Goal: Information Seeking & Learning: Learn about a topic

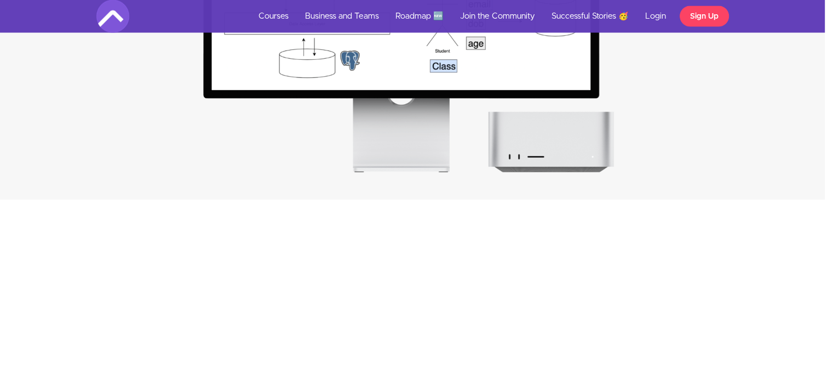
scroll to position [1636, 8]
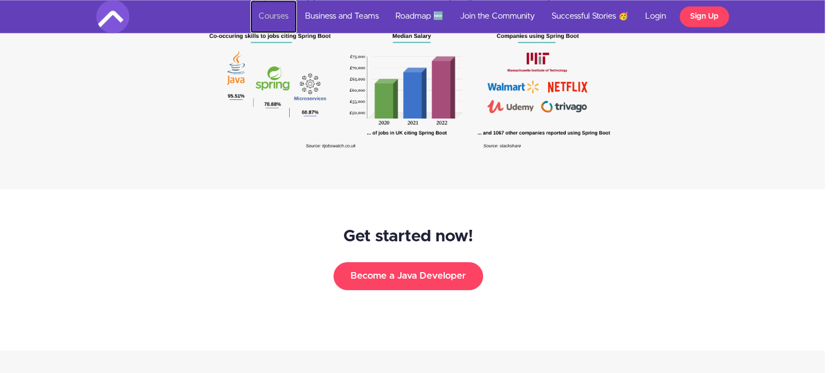
click at [274, 17] on link "Courses" at bounding box center [273, 16] width 47 height 33
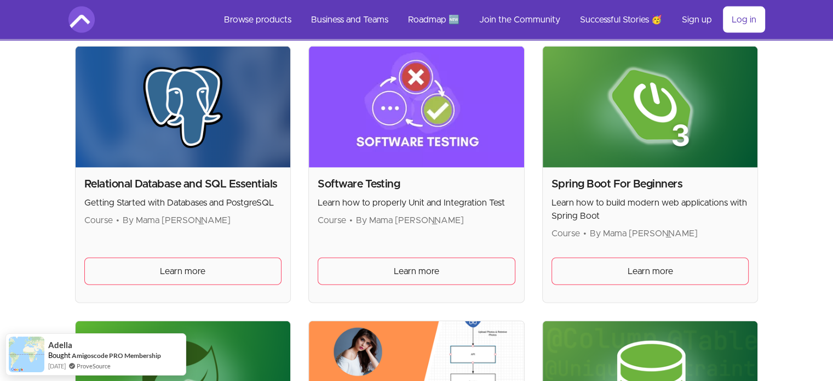
scroll to position [2418, 0]
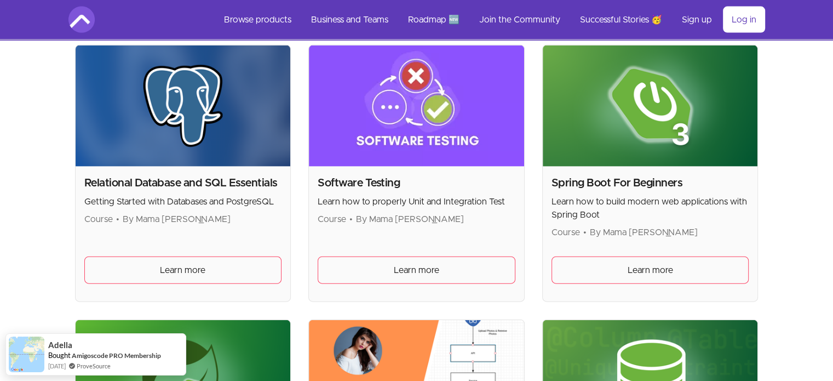
click at [747, 167] on div "Spring Boot For Beginners Learn how to build modern web applications with Sprin…" at bounding box center [650, 234] width 215 height 135
click at [628, 205] on p "Learn how to build modern web applications with Spring Boot" at bounding box center [651, 208] width 198 height 26
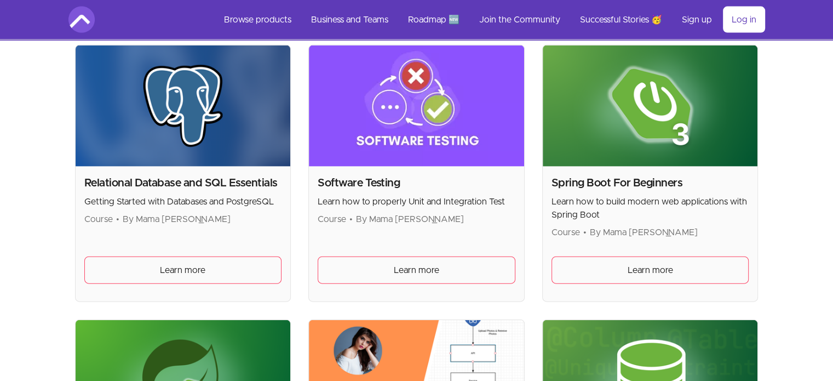
click at [594, 155] on img at bounding box center [650, 105] width 215 height 121
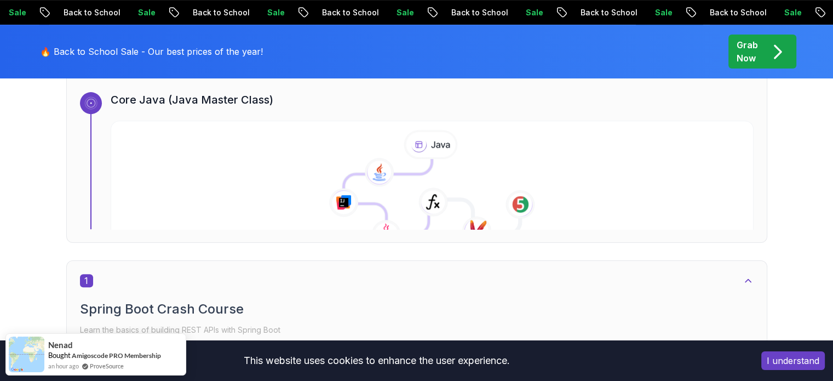
scroll to position [421, 0]
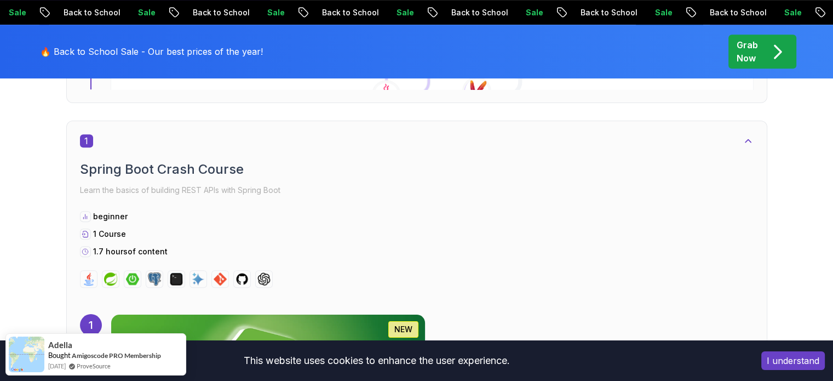
scroll to position [561, 0]
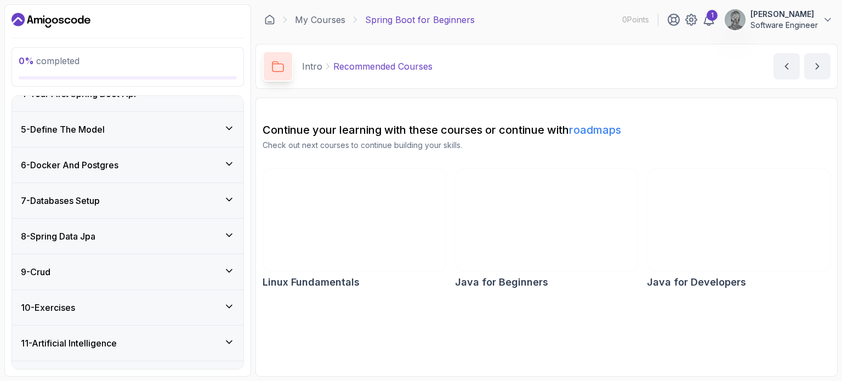
scroll to position [243, 0]
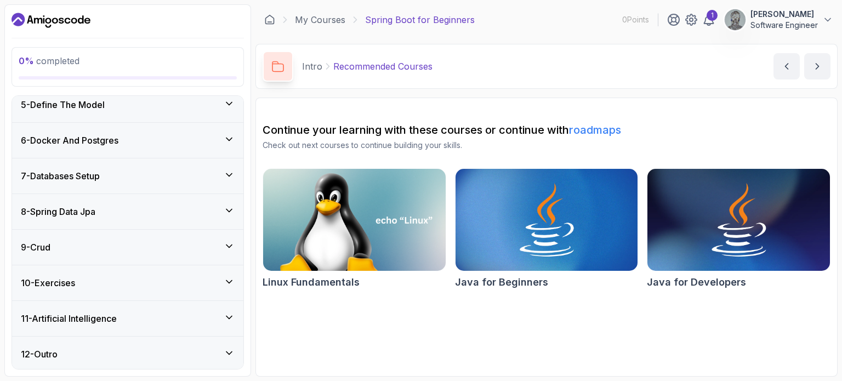
click at [177, 241] on div "9 - Crud" at bounding box center [128, 247] width 214 height 13
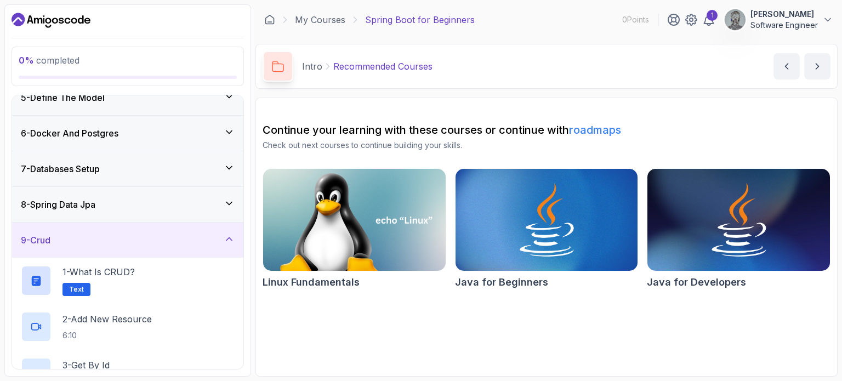
scroll to position [158, 0]
click at [191, 205] on div "8 - Spring Data Jpa" at bounding box center [128, 204] width 214 height 13
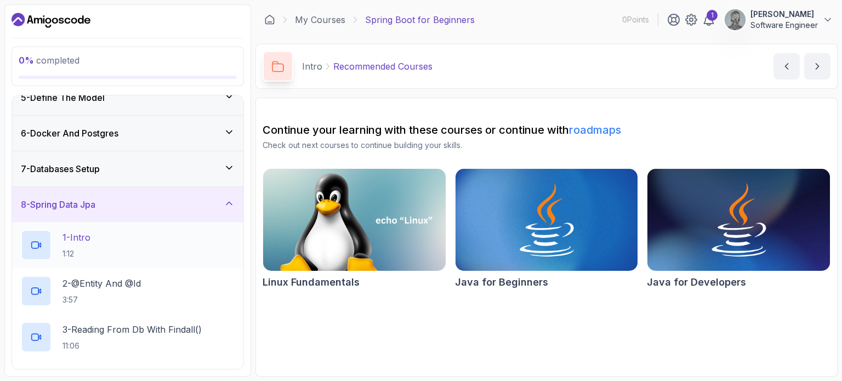
click at [169, 264] on div "1 - Intro 1:12" at bounding box center [127, 245] width 231 height 46
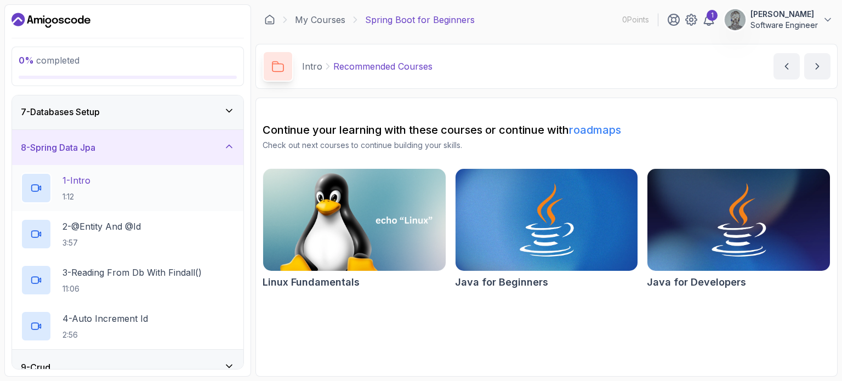
scroll to position [215, 0]
click at [134, 220] on p "2 - @Entity And @Id" at bounding box center [101, 226] width 78 height 13
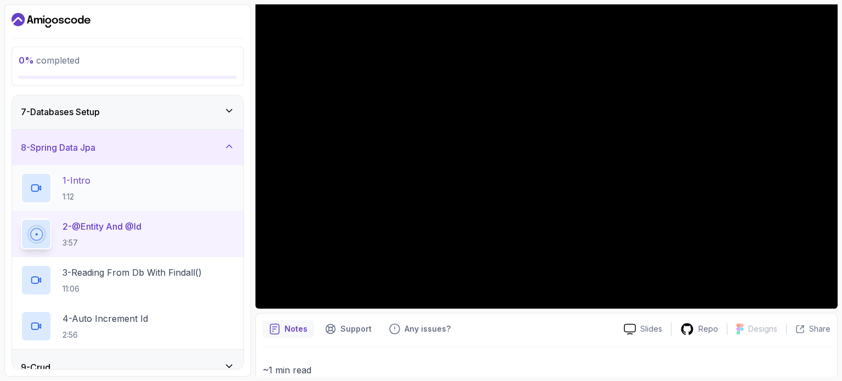
scroll to position [110, 0]
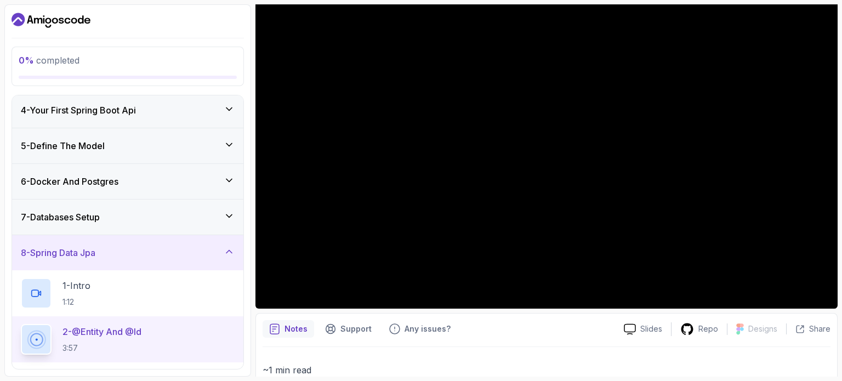
click at [96, 219] on h3 "7 - Databases Setup" at bounding box center [60, 216] width 79 height 13
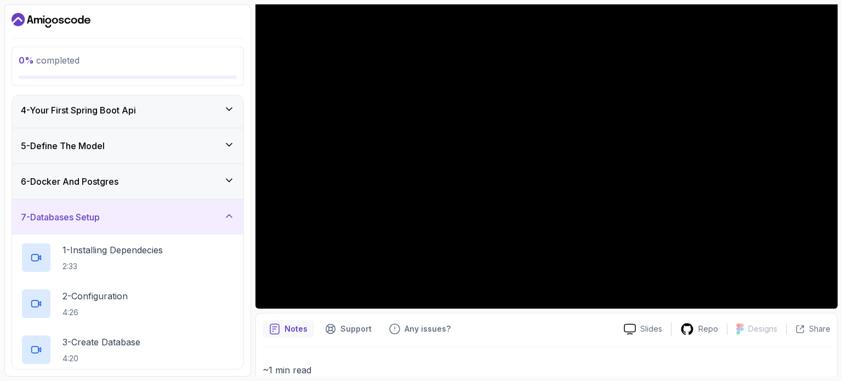
click at [115, 176] on h3 "6 - Docker And Postgres" at bounding box center [70, 181] width 98 height 13
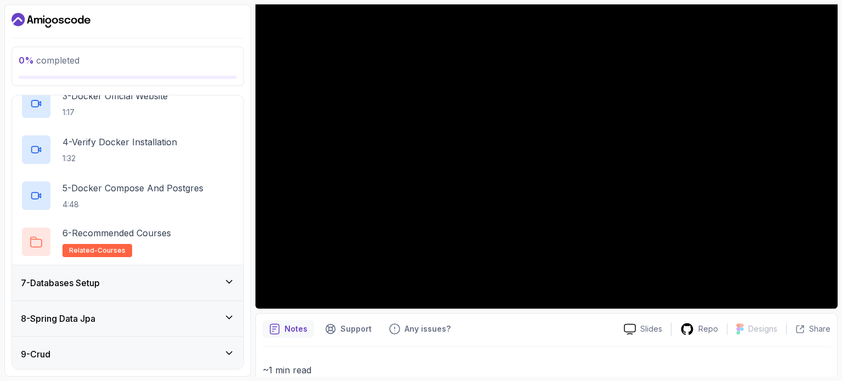
scroll to position [384, 0]
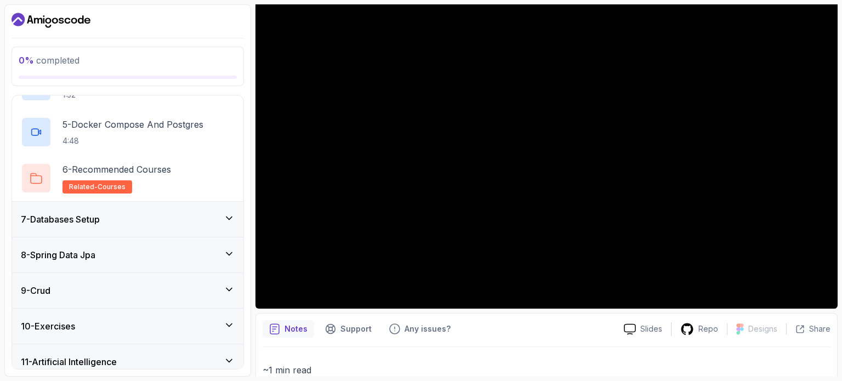
click at [113, 213] on div "7 - Databases Setup" at bounding box center [128, 219] width 214 height 13
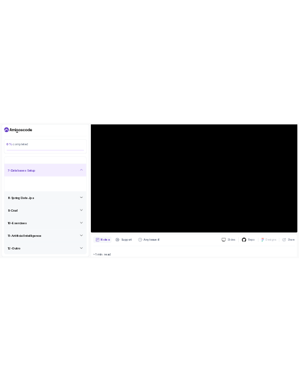
scroll to position [151, 0]
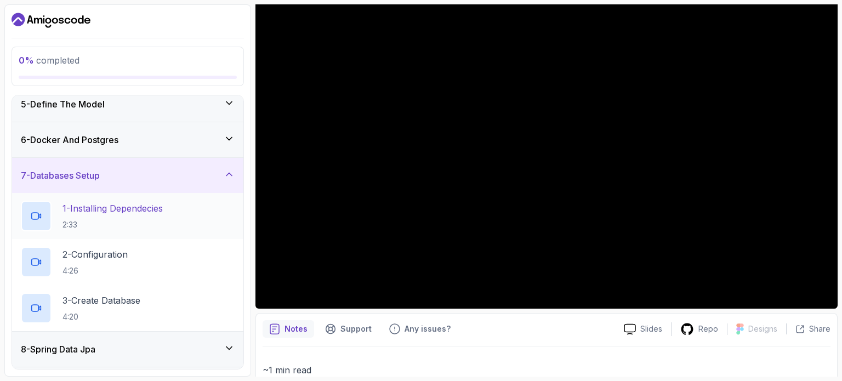
click at [111, 225] on p "2:33" at bounding box center [112, 224] width 100 height 11
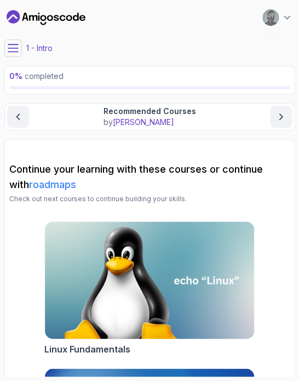
click at [15, 53] on icon at bounding box center [13, 48] width 11 height 11
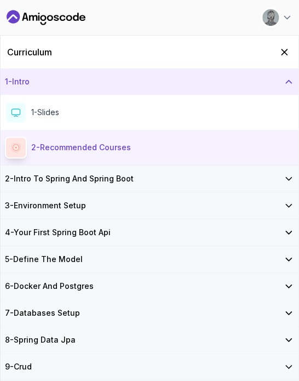
scroll to position [43, 0]
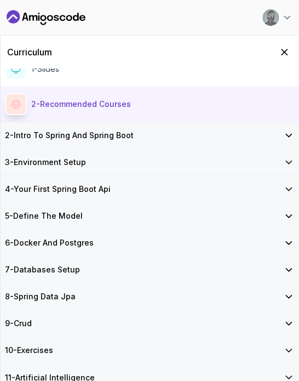
click at [53, 293] on h3 "8 - Spring Data Jpa" at bounding box center [40, 296] width 71 height 11
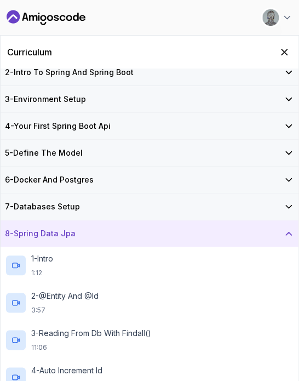
scroll to position [35, 0]
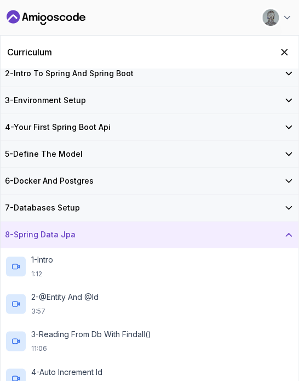
click at [68, 205] on h3 "7 - Databases Setup" at bounding box center [42, 207] width 75 height 11
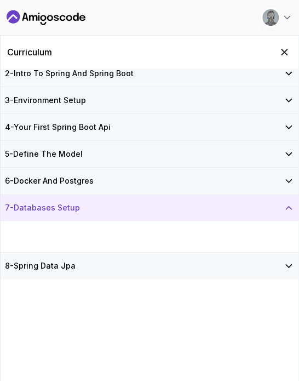
scroll to position [0, 0]
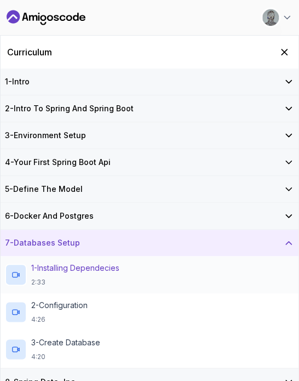
click at [68, 273] on h2 "1 - Installing Dependecies 2:33" at bounding box center [75, 274] width 88 height 24
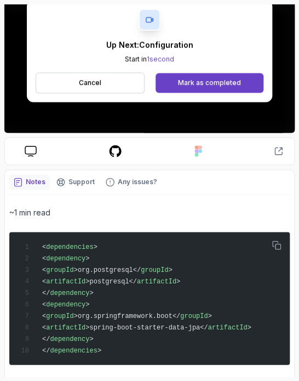
scroll to position [94, 0]
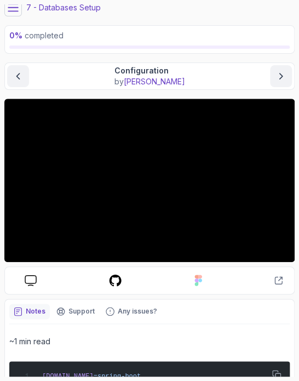
scroll to position [39, 0]
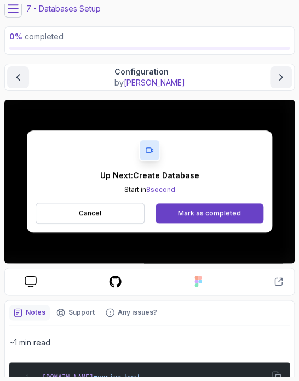
click at [13, 9] on icon at bounding box center [13, 8] width 11 height 11
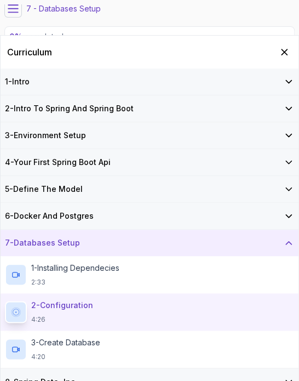
scroll to position [85, 0]
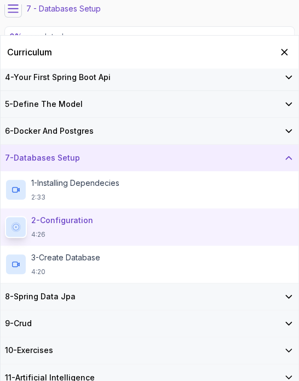
click at [14, 8] on icon at bounding box center [13, 8] width 10 height 7
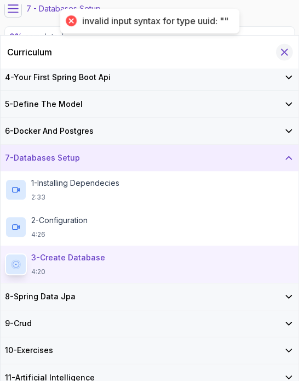
click at [283, 49] on icon "Hide Curriculum for mobile" at bounding box center [284, 52] width 12 height 12
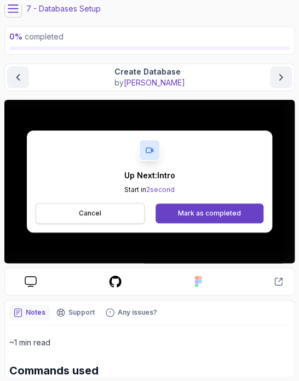
click at [70, 216] on button "Cancel" at bounding box center [90, 213] width 109 height 21
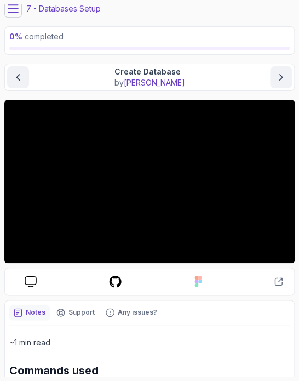
click at [13, 5] on icon at bounding box center [13, 8] width 10 height 7
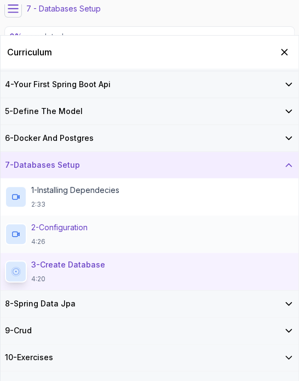
scroll to position [85, 0]
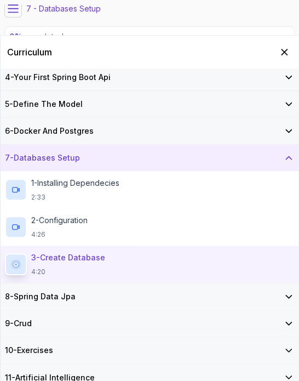
click at [72, 289] on div "8 - Spring Data Jpa" at bounding box center [150, 296] width 298 height 26
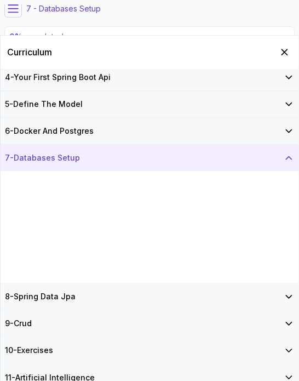
scroll to position [0, 0]
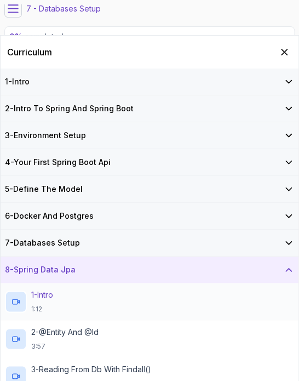
click at [48, 305] on p "1:12" at bounding box center [42, 309] width 22 height 9
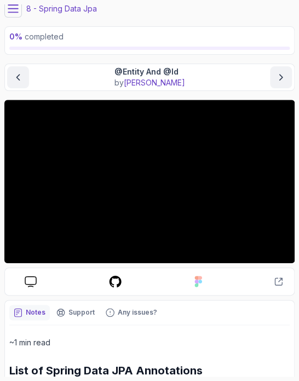
click at [18, 9] on icon at bounding box center [13, 8] width 10 height 7
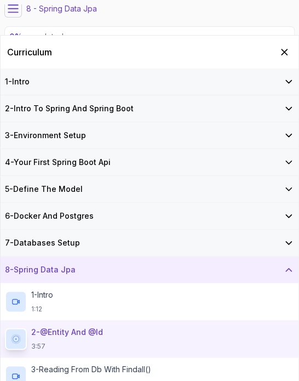
click at [18, 9] on icon at bounding box center [13, 8] width 10 height 7
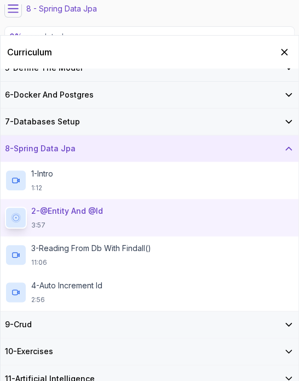
scroll to position [122, 0]
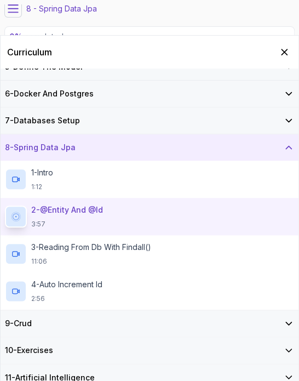
click at [16, 14] on button at bounding box center [13, 9] width 18 height 18
click at [282, 54] on icon "Hide Curriculum for mobile" at bounding box center [285, 52] width 6 height 6
